Goal: Transaction & Acquisition: Purchase product/service

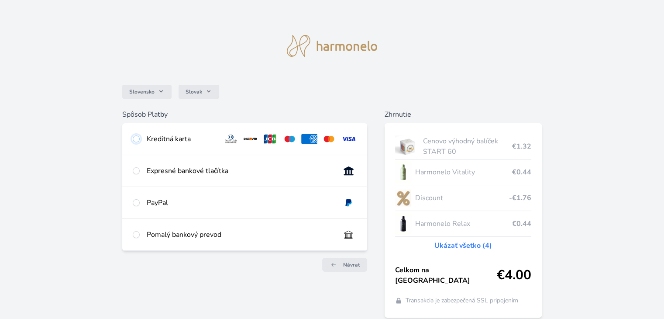
click at [136, 138] on input "radio" at bounding box center [136, 138] width 7 height 7
radio input "true"
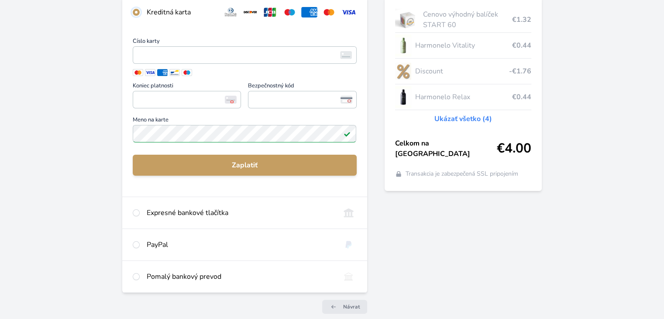
scroll to position [79, 0]
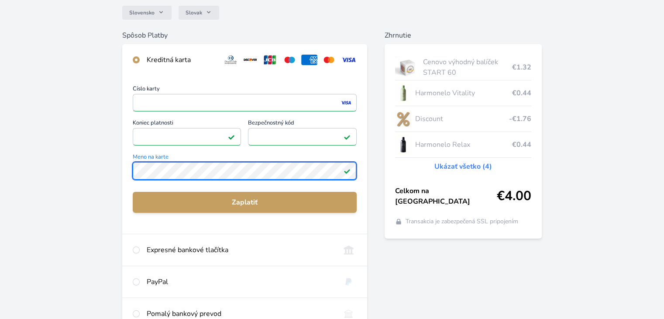
click at [81, 167] on div "Slovensko Slovak Spôsob Platby Kreditná karta Číslo karty <p>Your browser does …" at bounding box center [332, 148] width 664 height 454
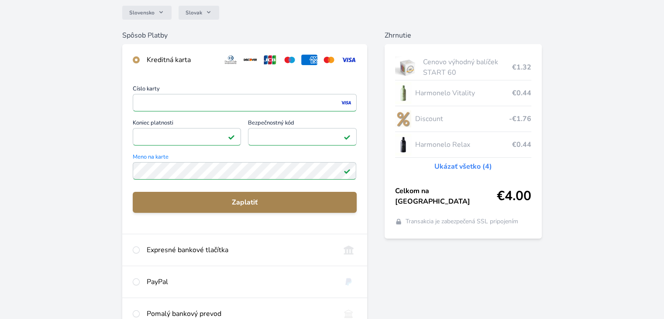
click at [241, 201] on span "Zaplatiť" at bounding box center [245, 202] width 210 height 10
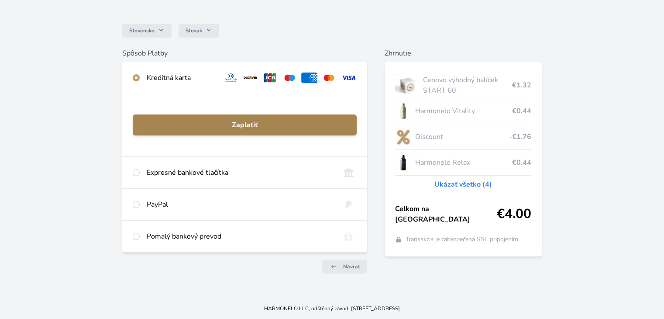
scroll to position [61, 0]
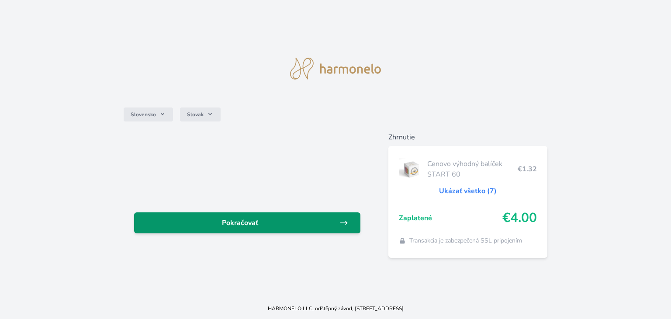
click at [276, 218] on span "Pokračovať" at bounding box center [240, 223] width 198 height 10
